Goal: Task Accomplishment & Management: Manage account settings

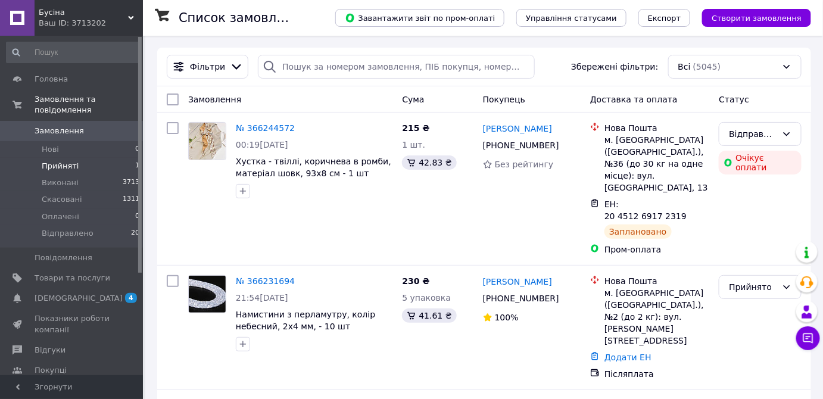
click at [69, 161] on span "Прийняті" at bounding box center [60, 166] width 37 height 11
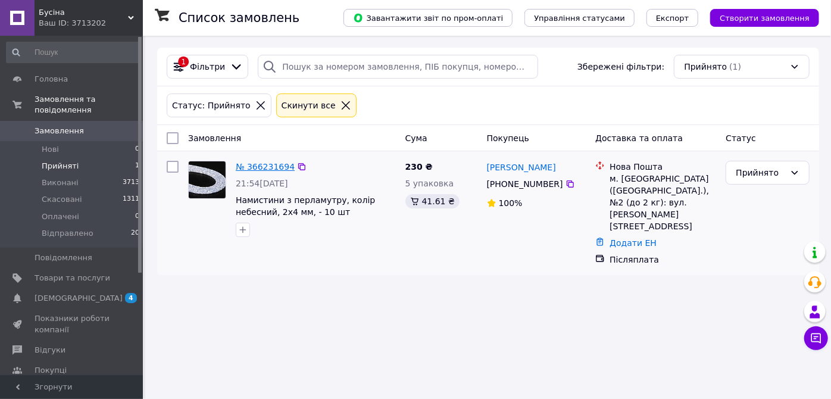
click at [265, 168] on link "№ 366231694" at bounding box center [265, 167] width 59 height 10
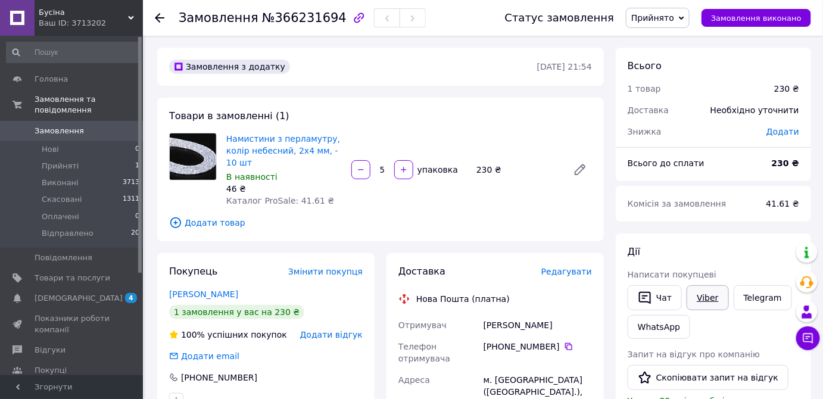
click at [707, 299] on link "Viber" at bounding box center [707, 297] width 42 height 25
click at [70, 17] on span "Бусіна" at bounding box center [83, 12] width 89 height 11
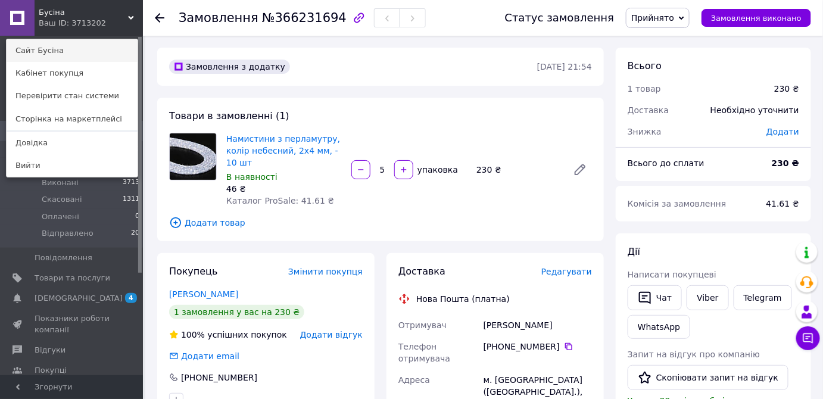
click at [40, 50] on link "Сайт Бусіна" at bounding box center [72, 50] width 131 height 23
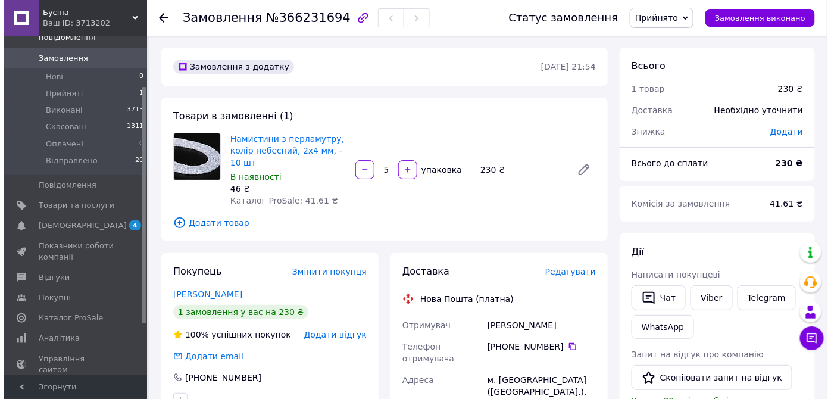
scroll to position [148, 0]
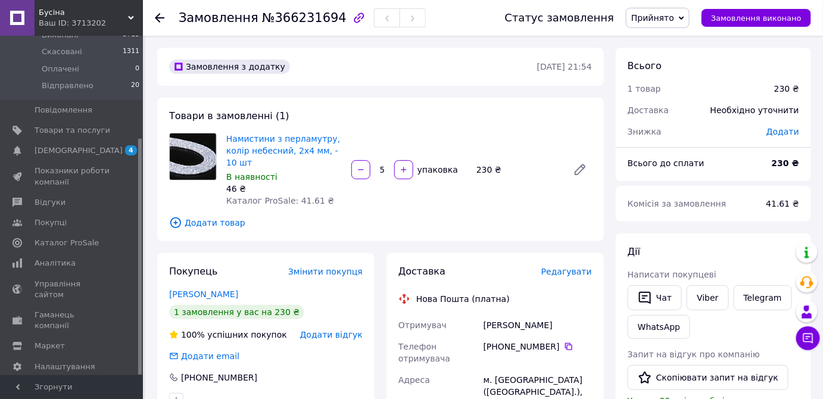
drag, startPoint x: 139, startPoint y: 94, endPoint x: 138, endPoint y: 257, distance: 163.1
click at [138, 257] on div at bounding box center [140, 257] width 4 height 236
click at [43, 340] on span "Маркет" at bounding box center [50, 345] width 30 height 11
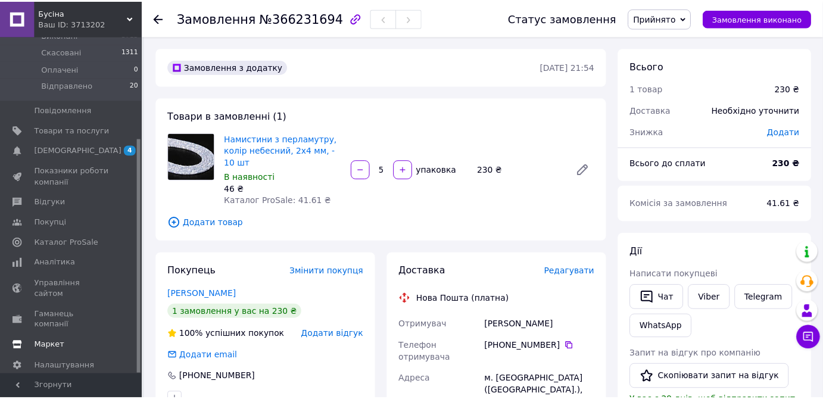
scroll to position [92, 0]
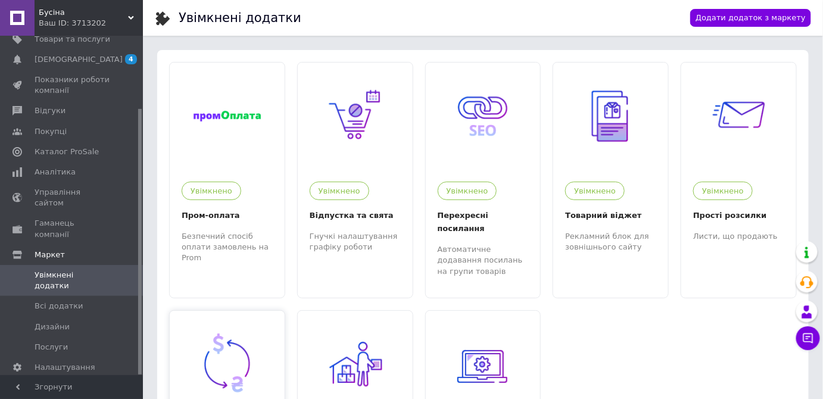
click at [211, 341] on img at bounding box center [226, 363] width 67 height 67
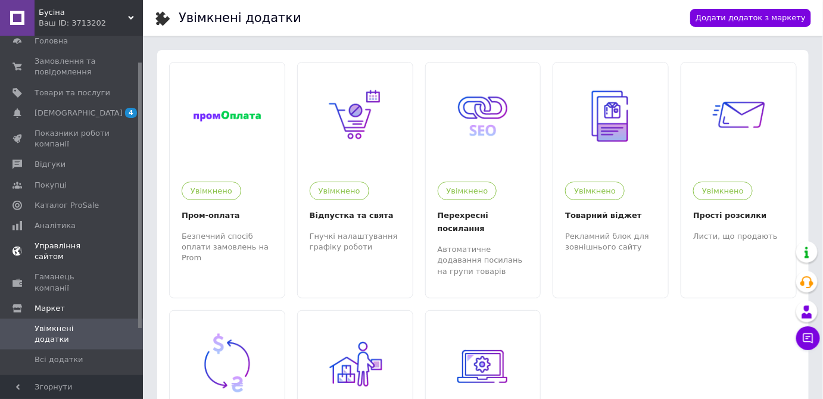
scroll to position [0, 0]
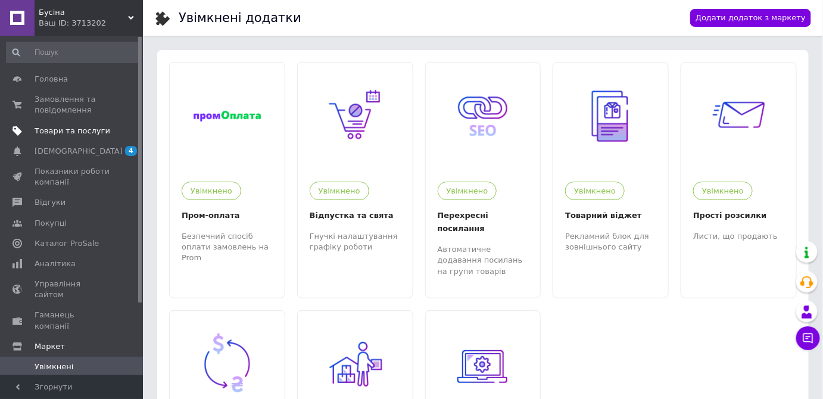
click at [65, 129] on span "Товари та послуги" at bounding box center [73, 131] width 76 height 11
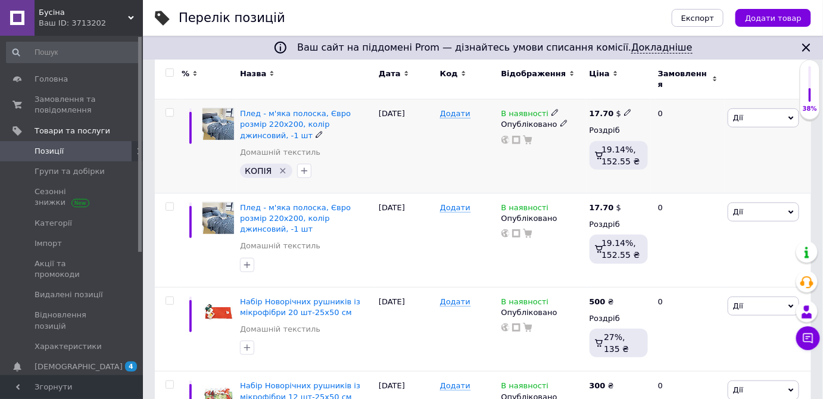
scroll to position [162, 0]
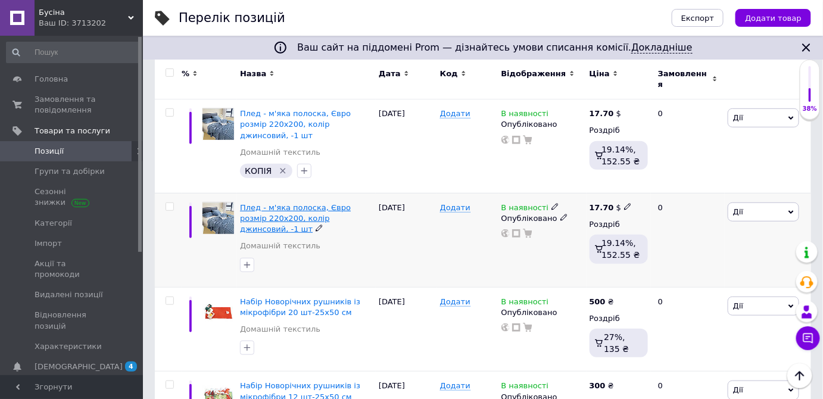
click at [257, 203] on span "Плед - м'яка полоска, Євро розмір 220х200, колір джинсовий, -1 шт" at bounding box center [295, 218] width 111 height 30
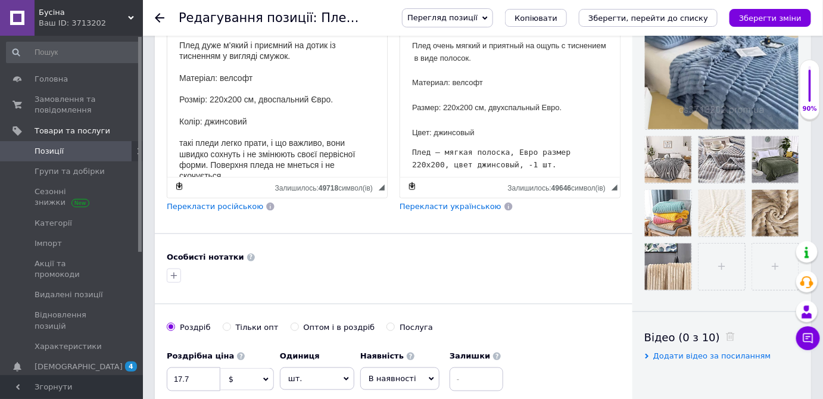
scroll to position [324, 0]
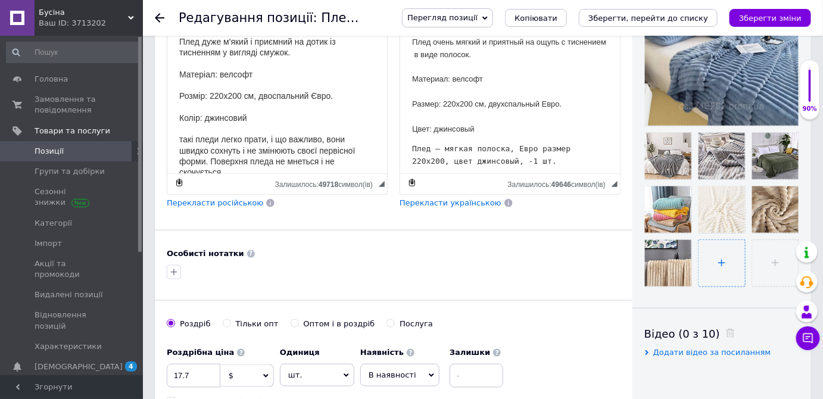
click at [718, 270] on input "file" at bounding box center [721, 263] width 46 height 46
type input "C:\fakepath\зображення_viber_2025-10-12_[PHONE_NUMBER].jpg"
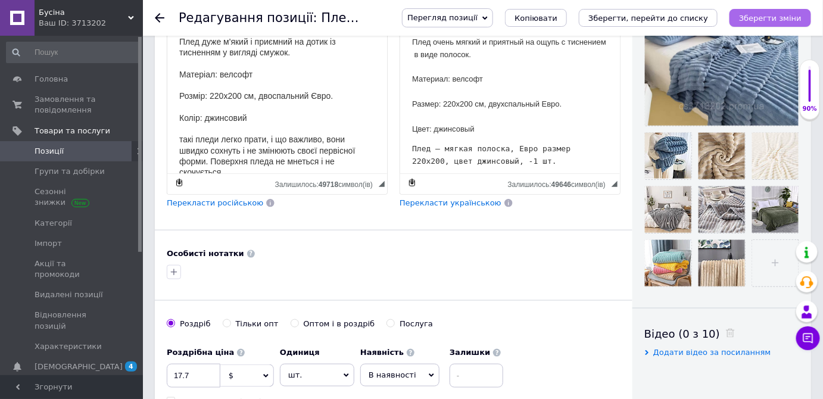
click at [763, 14] on icon "Зберегти зміни" at bounding box center [770, 18] width 62 height 9
click at [786, 18] on icon "Зберегти зміни" at bounding box center [770, 18] width 62 height 9
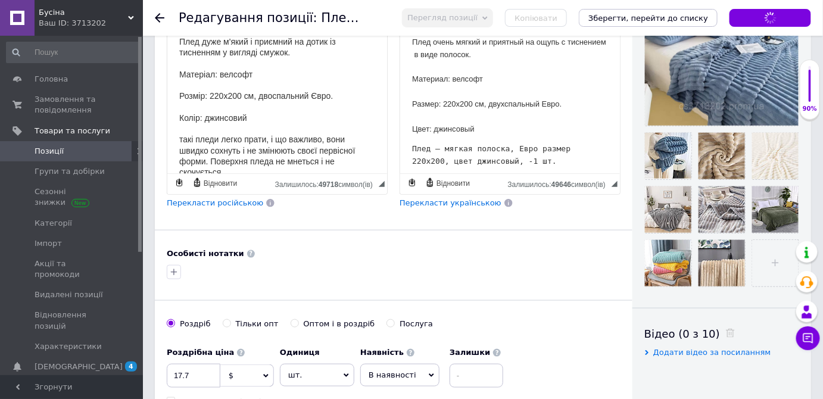
scroll to position [0, 0]
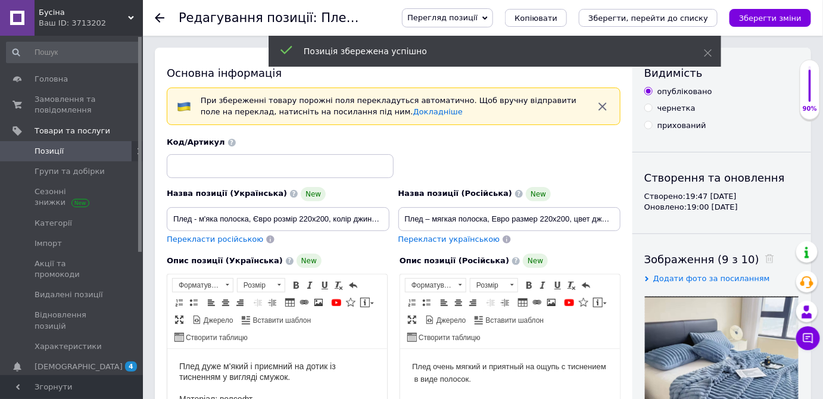
click at [58, 11] on span "Бусіна" at bounding box center [83, 12] width 89 height 11
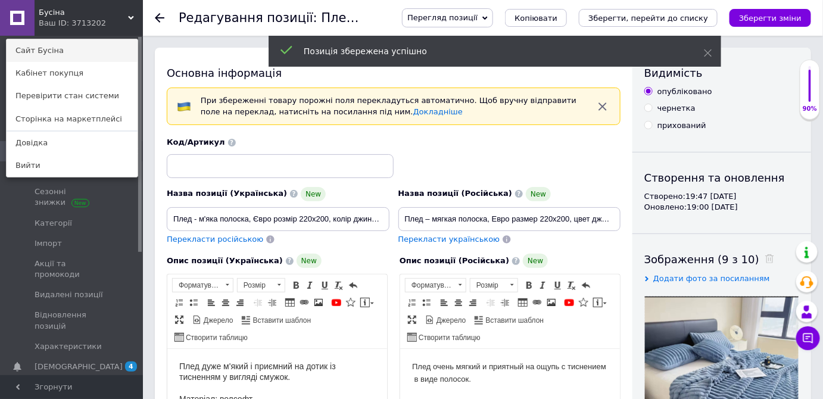
click at [40, 49] on link "Сайт Бусіна" at bounding box center [72, 50] width 131 height 23
